Goal: Transaction & Acquisition: Purchase product/service

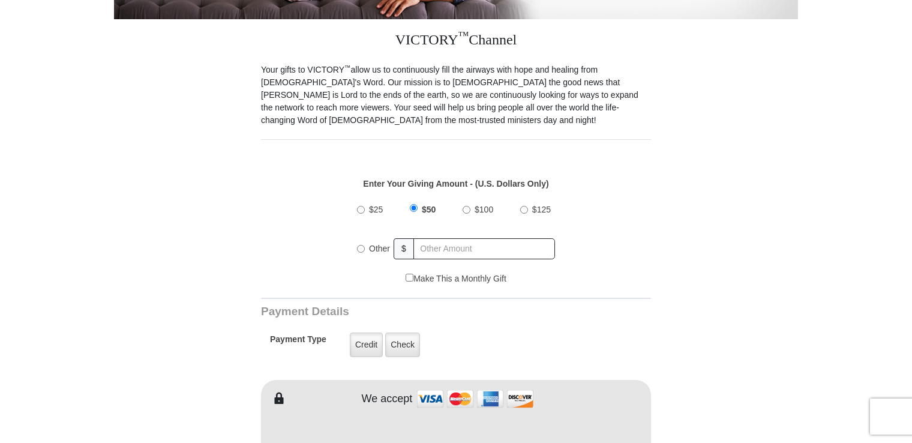
scroll to position [314, 0]
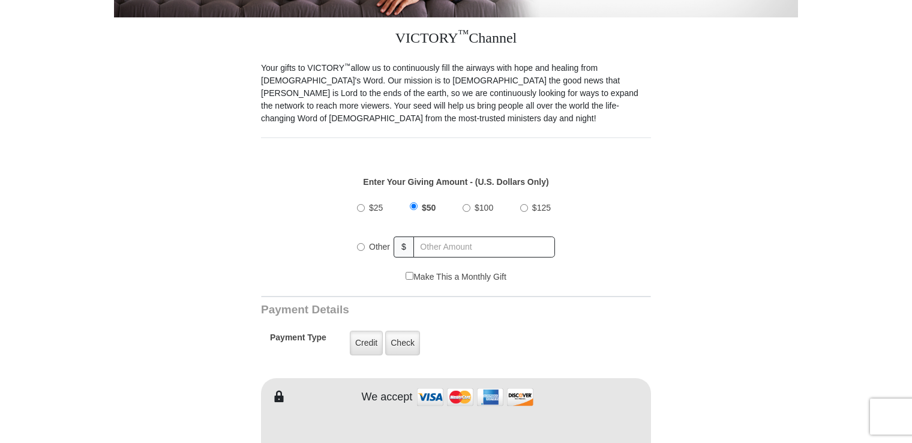
click at [361, 243] on input "Other" at bounding box center [361, 247] width 8 height 8
radio input "true"
click at [457, 236] on input "text" at bounding box center [485, 246] width 140 height 21
type input "10.00"
type input "[PERSON_NAME]"
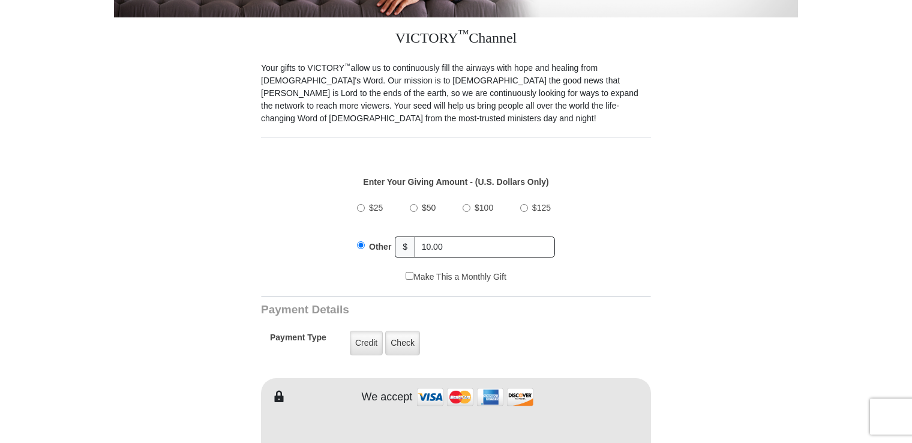
type input "[PERSON_NAME]"
type input "[EMAIL_ADDRESS][DOMAIN_NAME]"
type input "[STREET_ADDRESS]"
type input "Broken Arrow"
select select "OK"
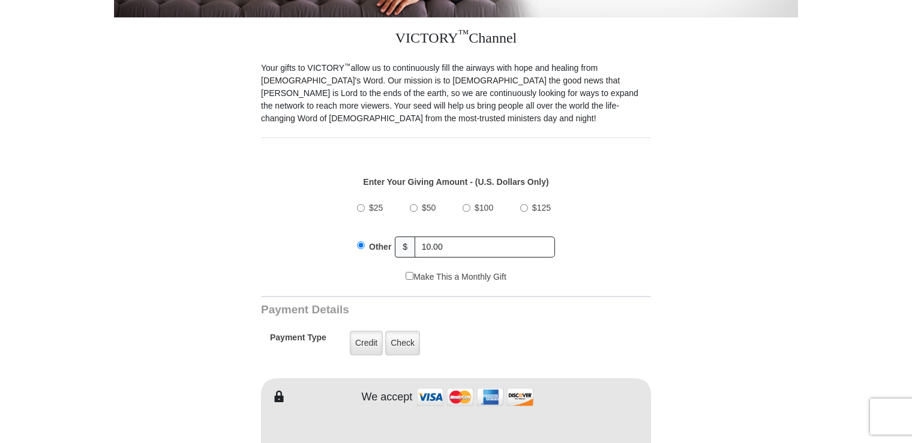
type input "74012"
type input "9183983785"
click at [373, 331] on label "Credit" at bounding box center [366, 343] width 33 height 25
click at [0, 0] on input "Credit" at bounding box center [0, 0] width 0 height 0
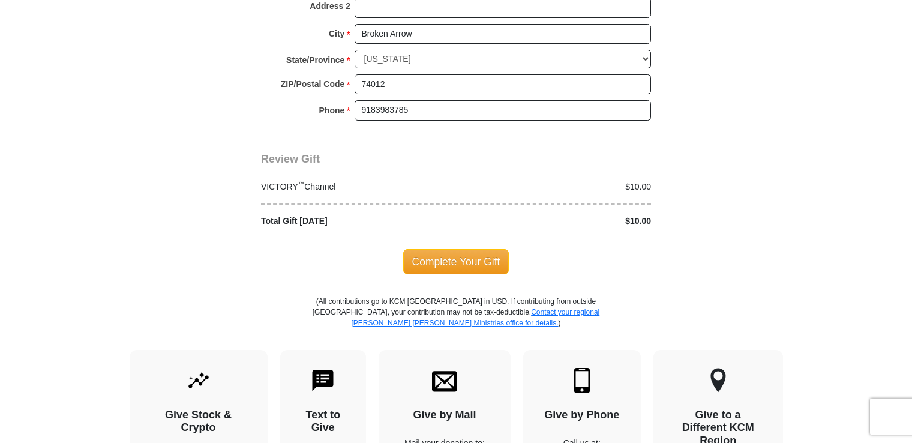
scroll to position [1133, 0]
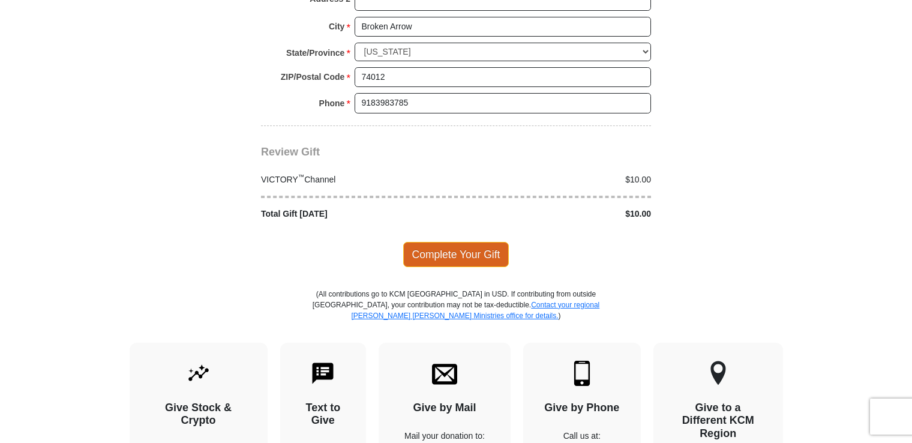
click at [442, 242] on span "Complete Your Gift" at bounding box center [456, 254] width 106 height 25
